Goal: Transaction & Acquisition: Purchase product/service

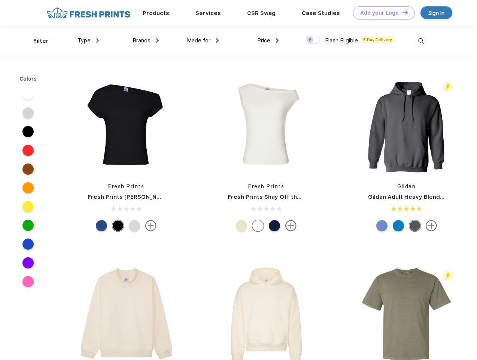
scroll to position [0, 0]
click at [381, 13] on link "Add your Logo Design Tool" at bounding box center [384, 12] width 62 height 13
click at [0, 0] on div "Design Tool" at bounding box center [0, 0] width 0 height 0
click at [402, 12] on link "Add your Logo Design Tool" at bounding box center [384, 12] width 62 height 13
click at [36, 41] on div "Filter" at bounding box center [40, 41] width 15 height 9
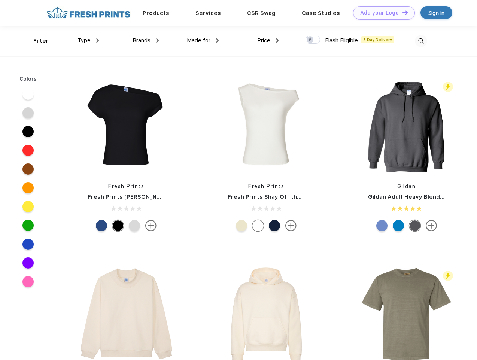
click at [88, 40] on span "Type" at bounding box center [84, 40] width 13 height 7
click at [146, 40] on span "Brands" at bounding box center [142, 40] width 18 height 7
click at [203, 40] on span "Made for" at bounding box center [199, 40] width 24 height 7
click at [268, 40] on span "Price" at bounding box center [263, 40] width 13 height 7
click at [313, 40] on div at bounding box center [313, 40] width 15 height 8
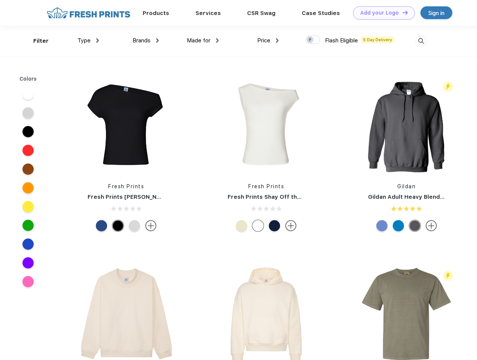
click at [311, 40] on input "checkbox" at bounding box center [308, 37] width 5 height 5
click at [421, 41] on img at bounding box center [421, 41] width 12 height 12
